Goal: Book appointment/travel/reservation

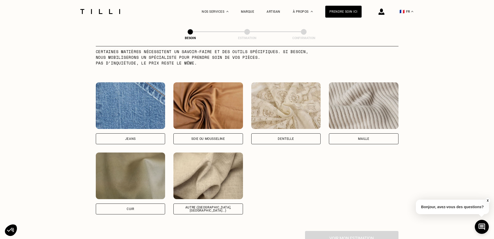
click at [135, 137] on div "Jeans" at bounding box center [130, 138] width 11 height 3
select select "FR"
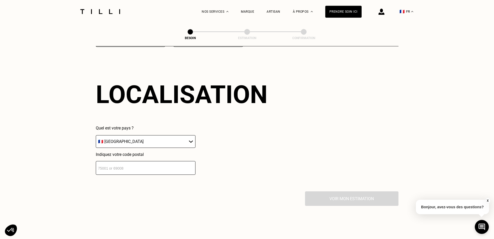
scroll to position [697, 0]
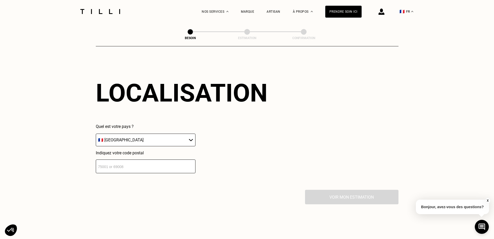
click at [120, 160] on input "number" at bounding box center [146, 167] width 100 height 14
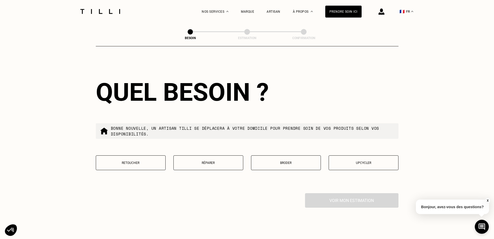
scroll to position [827, 0]
type input "75005"
click at [206, 157] on button "Réparer" at bounding box center [208, 162] width 70 height 15
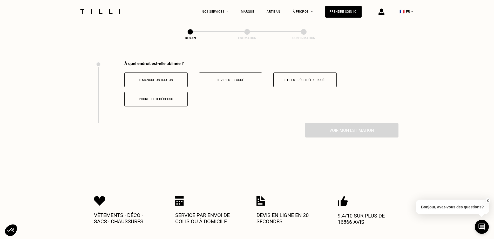
scroll to position [960, 0]
click at [302, 72] on button "Elle est déchirée / trouée" at bounding box center [304, 79] width 63 height 15
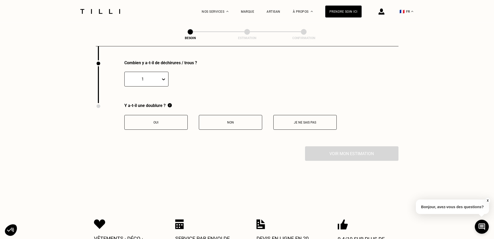
scroll to position [1022, 0]
click at [237, 122] on button "Non" at bounding box center [230, 122] width 63 height 15
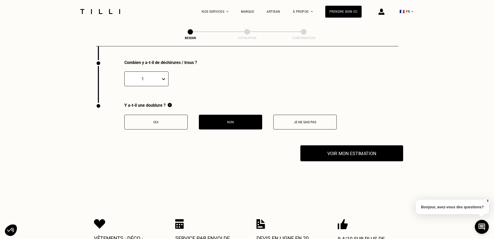
click at [332, 148] on button "Voir mon estimation" at bounding box center [351, 154] width 103 height 16
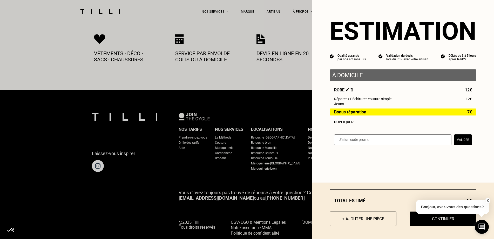
scroll to position [942, 0]
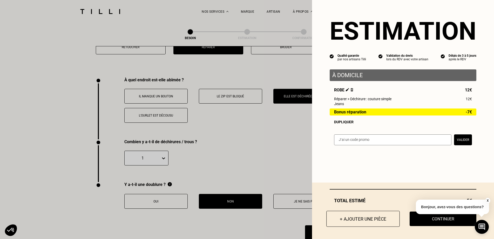
click at [356, 219] on button "+ Ajouter une pièce" at bounding box center [362, 219] width 73 height 16
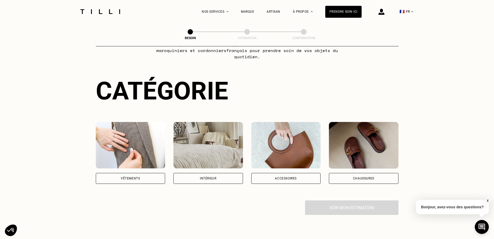
scroll to position [53, 0]
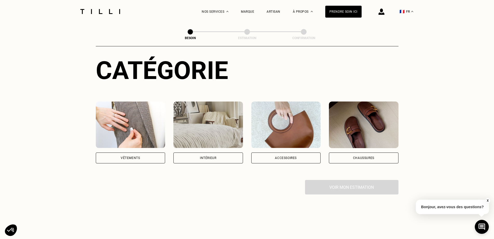
click at [132, 153] on div "Vêtements" at bounding box center [131, 158] width 70 height 11
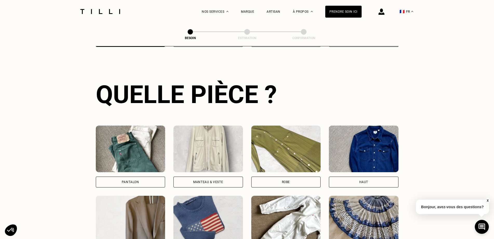
scroll to position [275, 0]
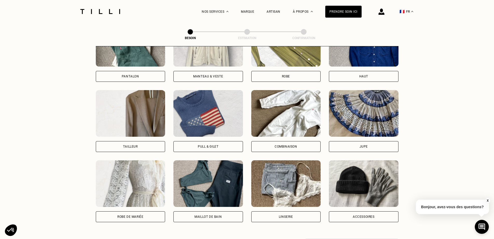
click at [284, 71] on div "Robe" at bounding box center [286, 76] width 70 height 11
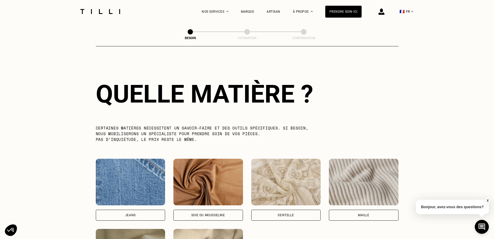
scroll to position [452, 0]
click at [112, 10] on img at bounding box center [100, 11] width 44 height 5
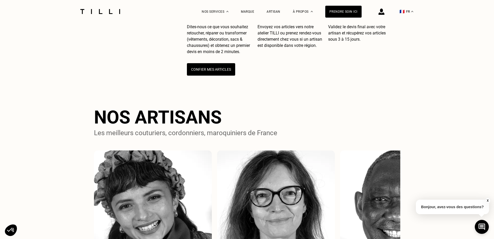
scroll to position [291, 0]
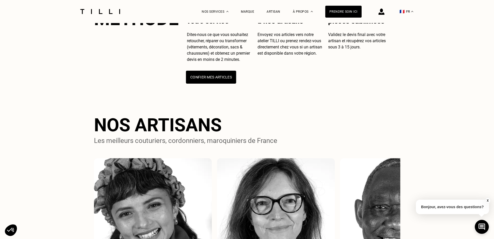
click at [223, 81] on button "Confier mes articles" at bounding box center [211, 77] width 50 height 13
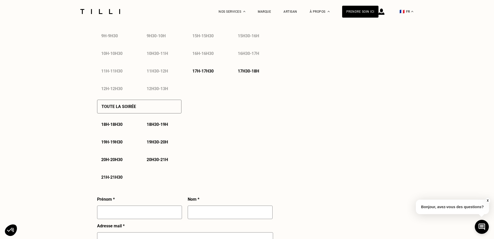
select select "FR"
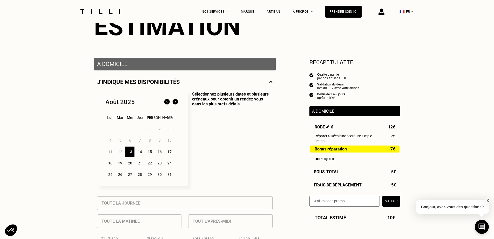
scroll to position [106, 0]
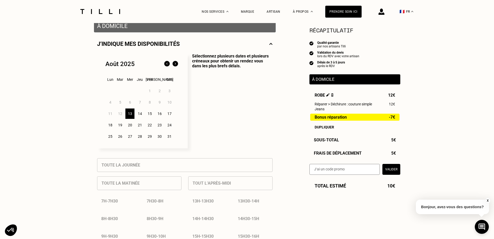
click at [333, 95] on img at bounding box center [332, 94] width 3 height 3
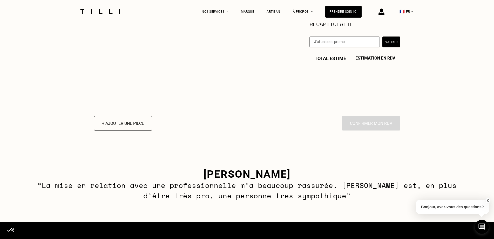
scroll to position [0, 0]
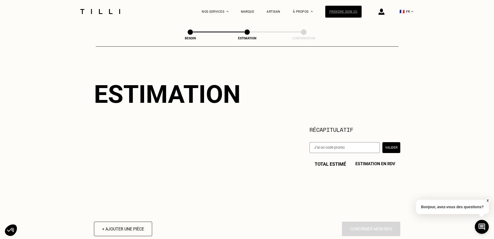
click at [345, 10] on div "Prendre soin ici" at bounding box center [343, 12] width 36 height 12
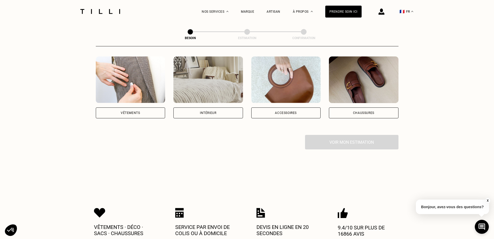
scroll to position [106, 0]
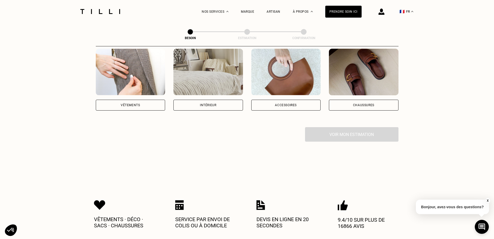
click at [127, 103] on div "Vêtements" at bounding box center [131, 105] width 70 height 11
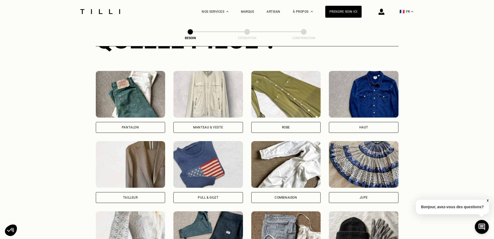
scroll to position [223, 0]
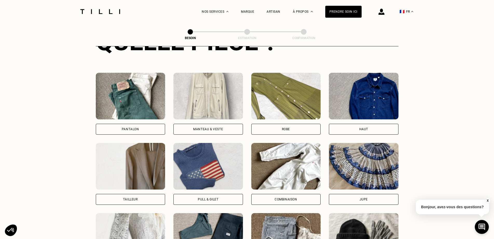
click at [298, 125] on div "Robe" at bounding box center [286, 129] width 70 height 11
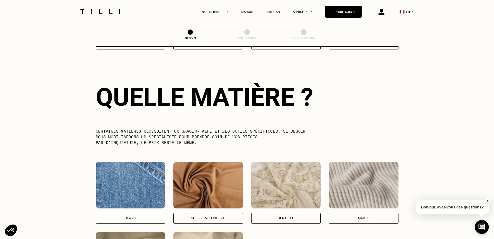
scroll to position [452, 0]
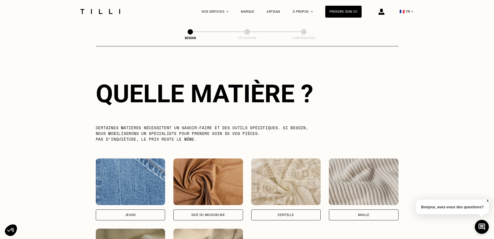
click at [139, 210] on div "Jeans" at bounding box center [131, 215] width 70 height 11
select select "FR"
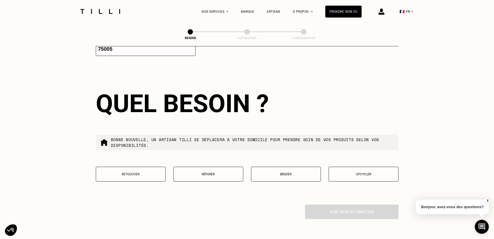
scroll to position [830, 0]
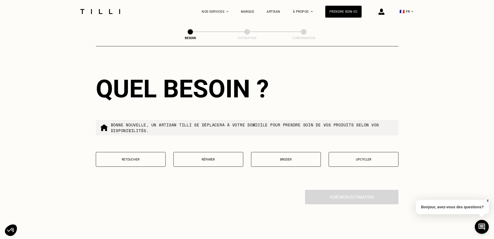
click at [210, 154] on button "Réparer" at bounding box center [208, 159] width 70 height 15
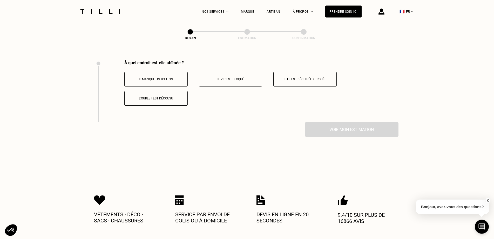
scroll to position [960, 0]
click at [305, 73] on button "Elle est déchirée / trouée" at bounding box center [304, 79] width 63 height 15
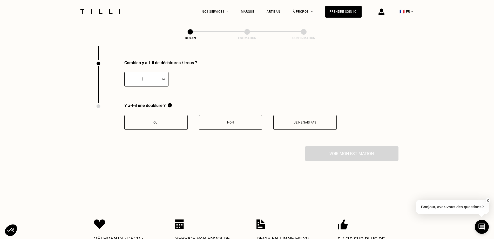
scroll to position [1022, 0]
click at [230, 116] on button "Non" at bounding box center [230, 122] width 63 height 15
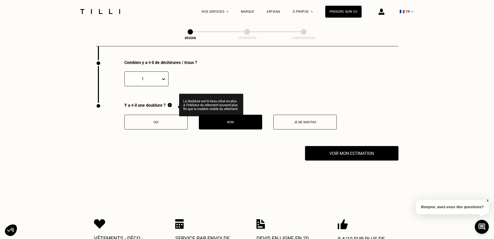
click at [171, 103] on img at bounding box center [170, 105] width 4 height 4
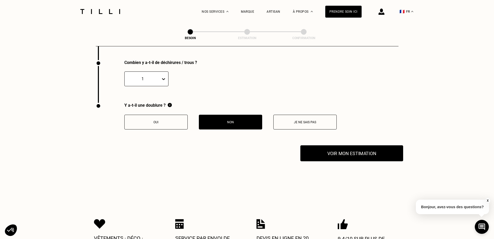
click at [344, 154] on button "Voir mon estimation" at bounding box center [351, 154] width 103 height 16
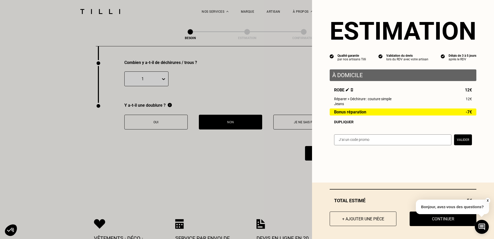
scroll to position [1101, 0]
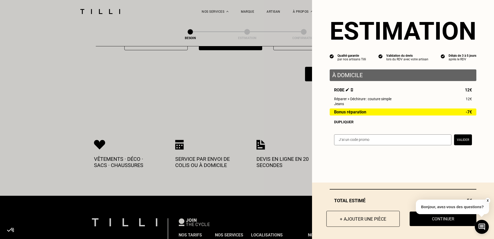
click at [345, 215] on button "+ Ajouter une pièce" at bounding box center [362, 219] width 73 height 16
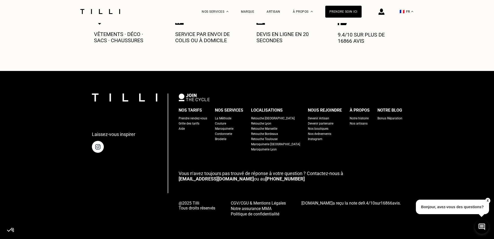
scroll to position [0, 0]
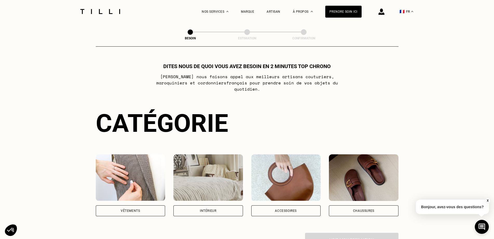
click at [133, 210] on div "Vêtements" at bounding box center [130, 211] width 19 height 3
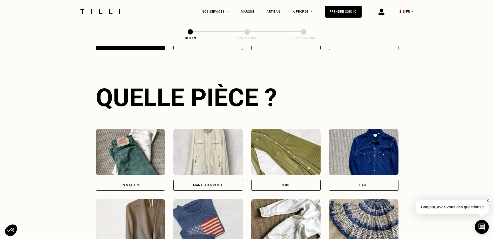
scroll to position [170, 0]
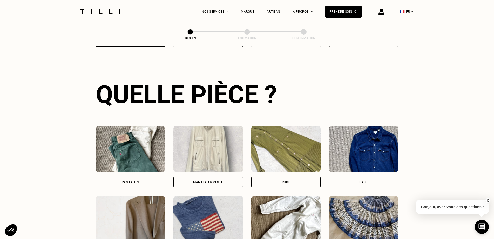
click at [292, 177] on div "Robe" at bounding box center [286, 182] width 70 height 11
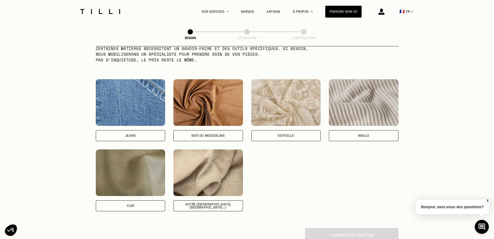
scroll to position [558, 0]
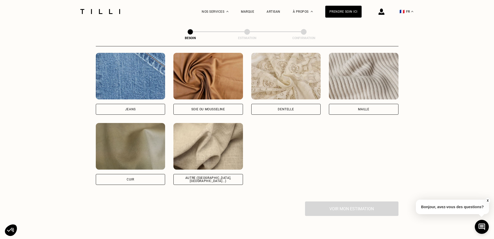
click at [291, 108] on div "Dentelle" at bounding box center [286, 109] width 16 height 3
select select "FR"
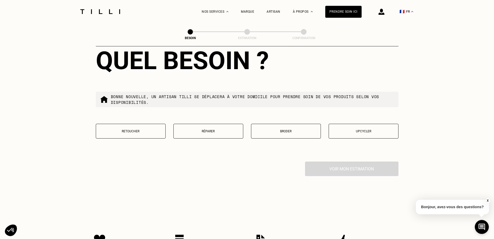
scroll to position [936, 0]
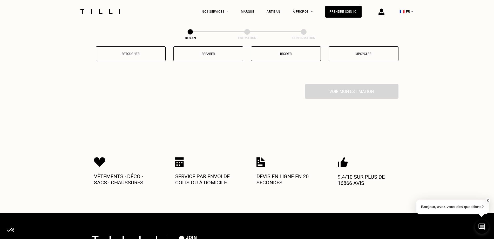
click at [219, 53] on p "Réparer" at bounding box center [208, 54] width 64 height 4
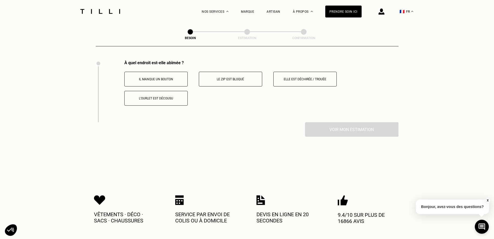
scroll to position [960, 0]
click at [307, 73] on button "Elle est déchirée / trouée" at bounding box center [304, 79] width 63 height 15
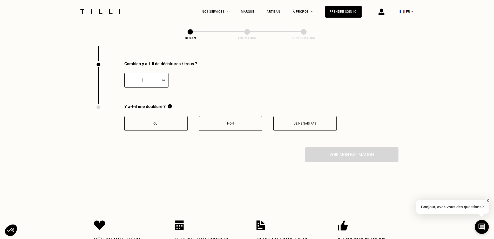
scroll to position [1022, 0]
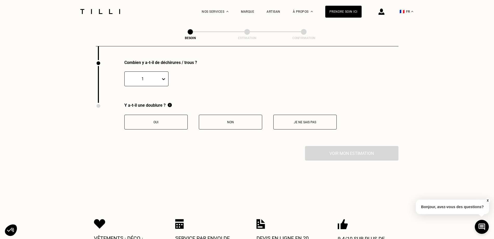
click at [165, 127] on button "Oui" at bounding box center [155, 122] width 63 height 15
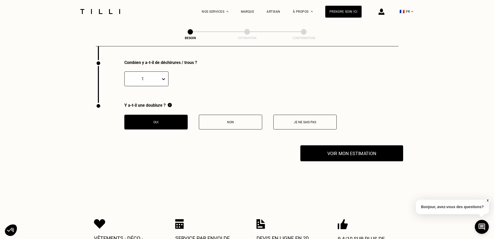
click at [324, 158] on button "Voir mon estimation" at bounding box center [351, 154] width 103 height 16
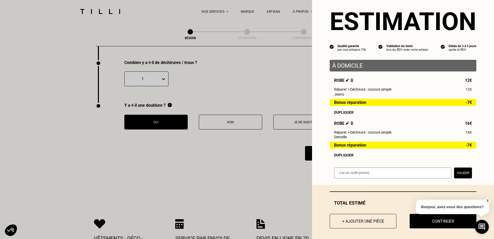
scroll to position [15, 0]
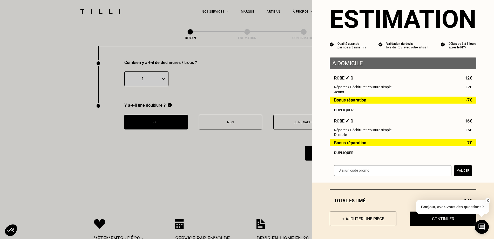
click at [488, 201] on button "X" at bounding box center [487, 201] width 5 height 6
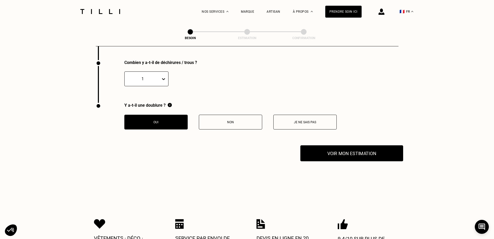
click at [369, 146] on button "Voir mon estimation" at bounding box center [351, 154] width 103 height 16
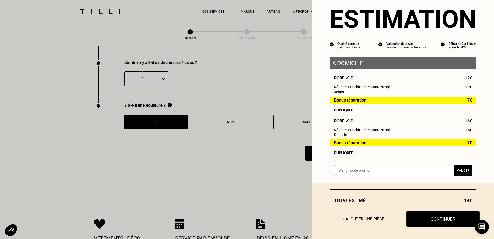
click at [431, 218] on button "Continuer" at bounding box center [442, 219] width 73 height 16
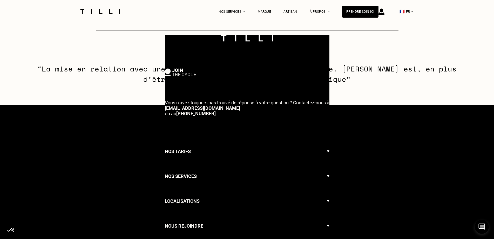
select select "FR"
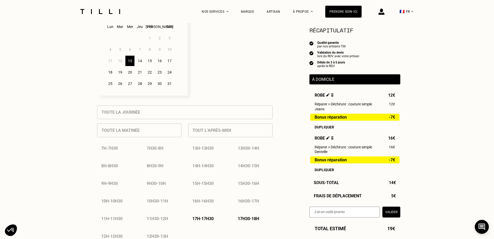
scroll to position [265, 0]
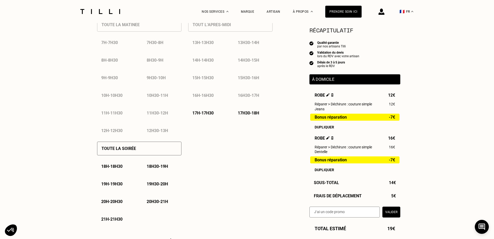
click at [211, 116] on p "17h - 17h30" at bounding box center [202, 113] width 21 height 5
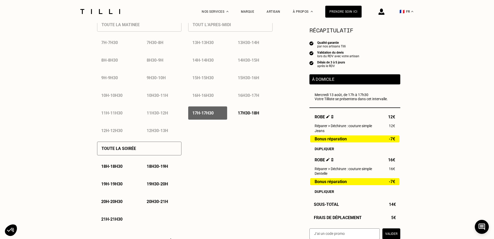
click at [245, 115] on p "17h30 - 18h" at bounding box center [248, 113] width 21 height 5
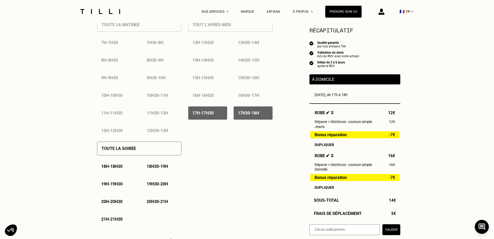
click at [243, 116] on p "17h30 - 18h" at bounding box center [248, 113] width 21 height 5
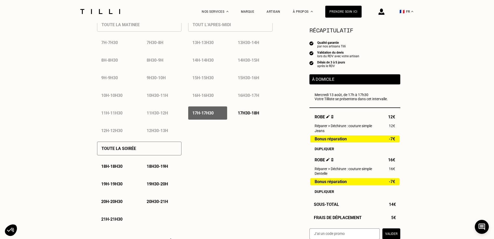
click at [212, 116] on p "17h - 17h30" at bounding box center [202, 113] width 21 height 5
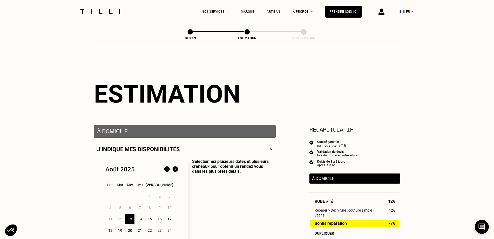
scroll to position [0, 0]
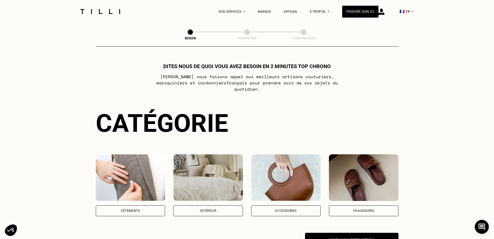
scroll to position [286, 0]
